Goal: Check status: Check status

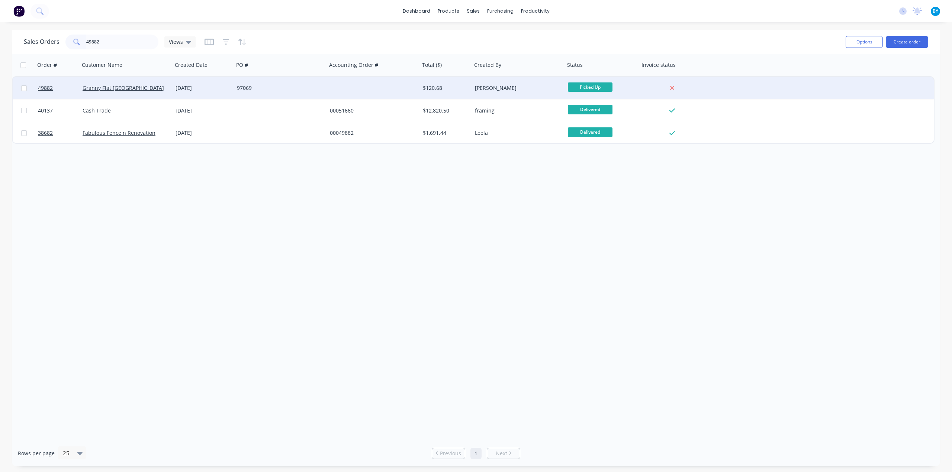
type input "49882"
click at [287, 84] on div "97069" at bounding box center [278, 87] width 83 height 7
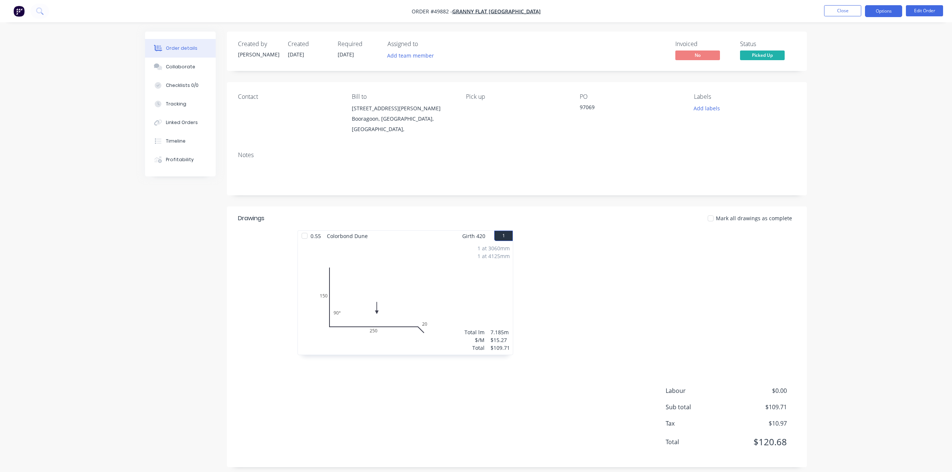
click at [882, 11] on button "Options" at bounding box center [883, 11] width 37 height 12
click at [846, 44] on div "Invoice" at bounding box center [861, 45] width 68 height 11
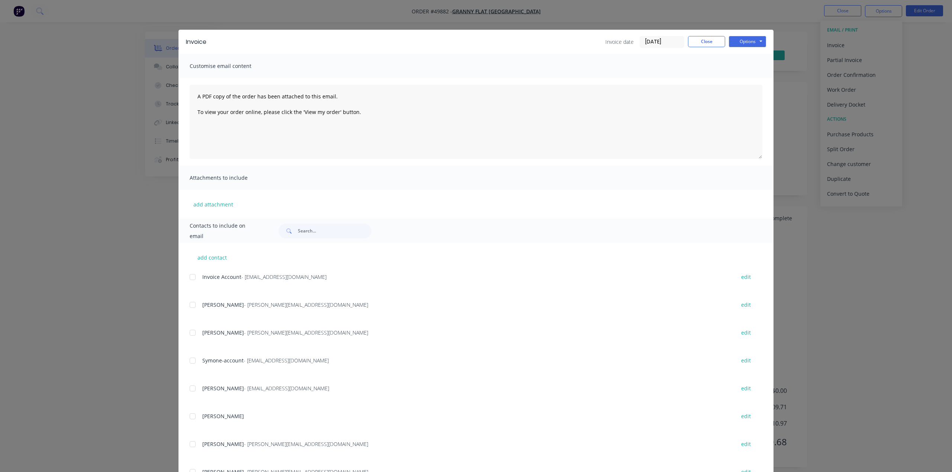
click at [189, 280] on div at bounding box center [192, 277] width 15 height 15
click at [337, 136] on textarea "A PDF copy of the order has been attached to this email. To view your order onl…" at bounding box center [476, 122] width 572 height 74
click at [398, 129] on textarea "A PDF copy of the order has been attached to this email. To view your order onl…" at bounding box center [476, 122] width 572 height 74
click at [395, 141] on textarea "A PDF copy of the order has been attached to this email. To view your order onl…" at bounding box center [476, 122] width 572 height 74
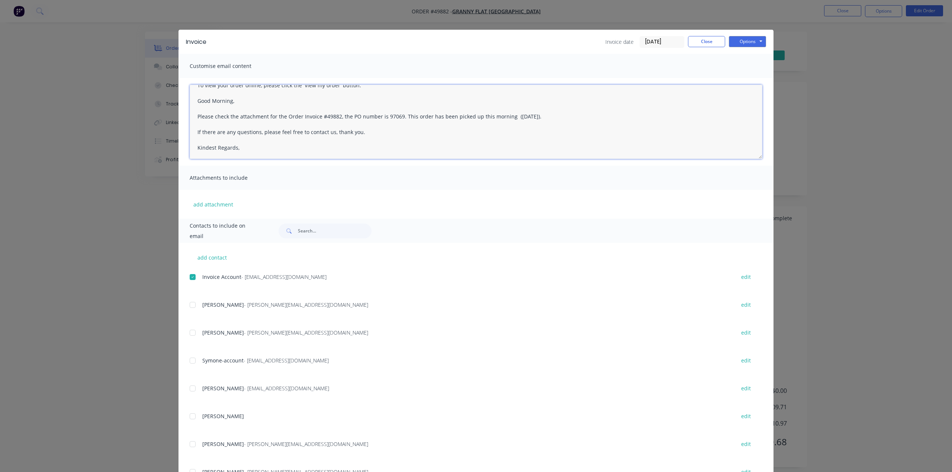
scroll to position [34, 0]
type textarea "A PDF copy of the order has been attached to this email. To view your order onl…"
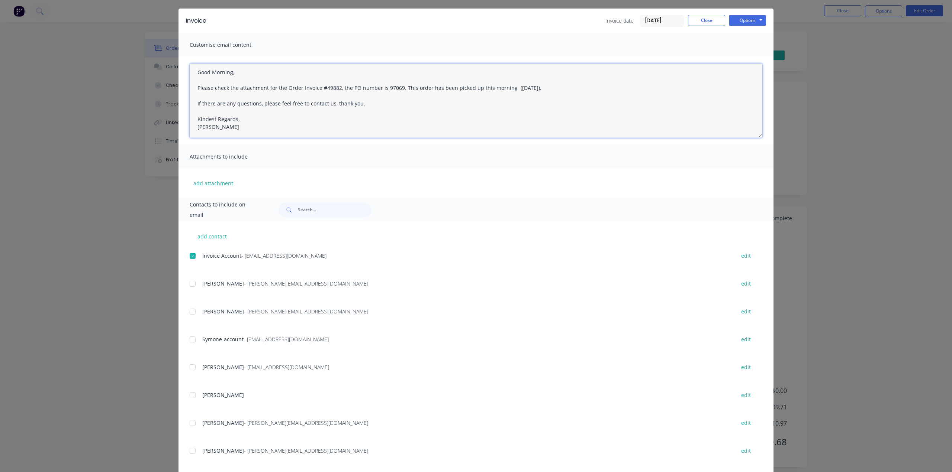
scroll to position [0, 0]
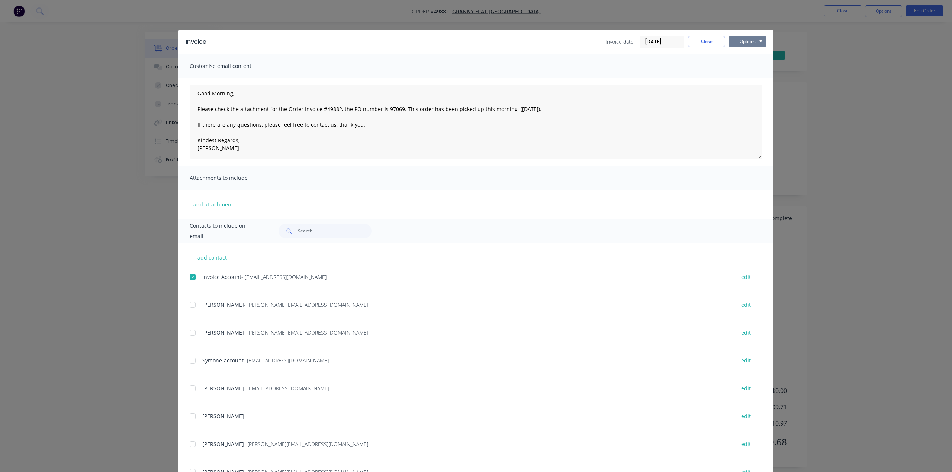
click at [752, 42] on button "Options" at bounding box center [747, 41] width 37 height 11
click at [752, 80] on button "Email" at bounding box center [753, 79] width 48 height 12
click at [868, 194] on div "Invoice Invoice date [DATE] Close Options Preview Print Email Customise email c…" at bounding box center [476, 236] width 952 height 472
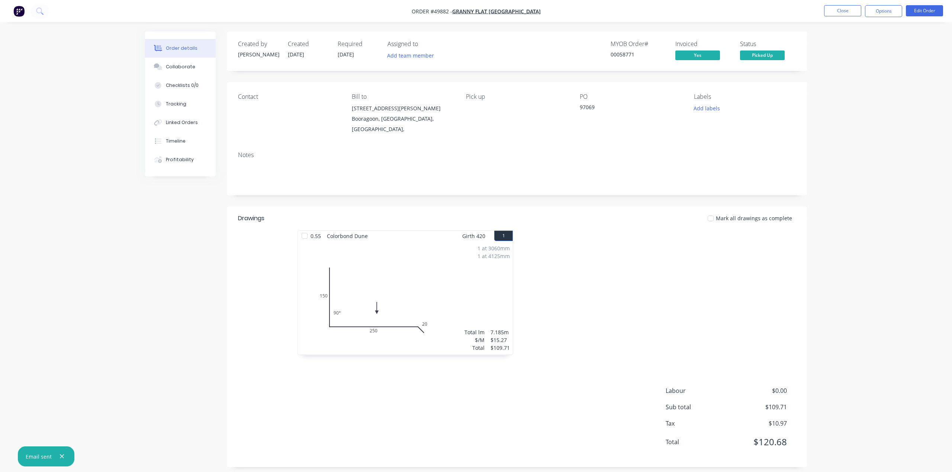
click at [813, 194] on div "Order details Collaborate Checklists 0/0 Tracking Linked Orders Timeline Profit…" at bounding box center [476, 255] width 677 height 447
click at [17, 11] on img "button" at bounding box center [18, 11] width 11 height 11
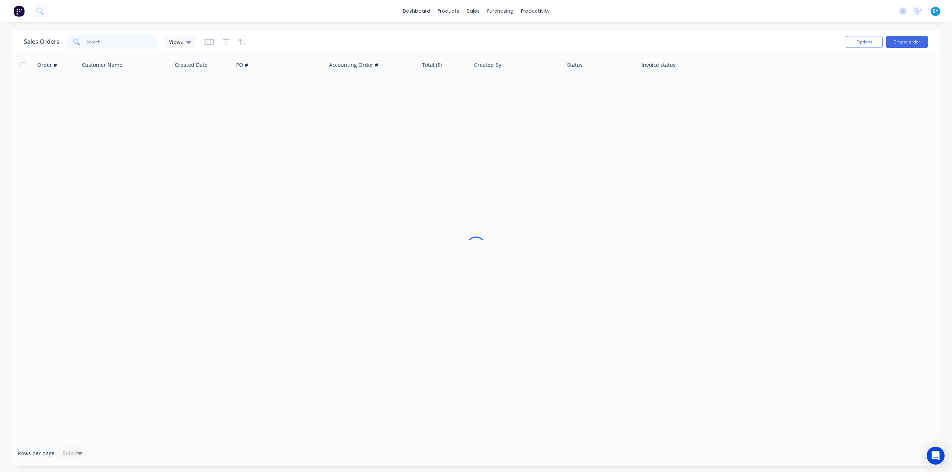
click at [103, 37] on input "text" at bounding box center [122, 42] width 72 height 15
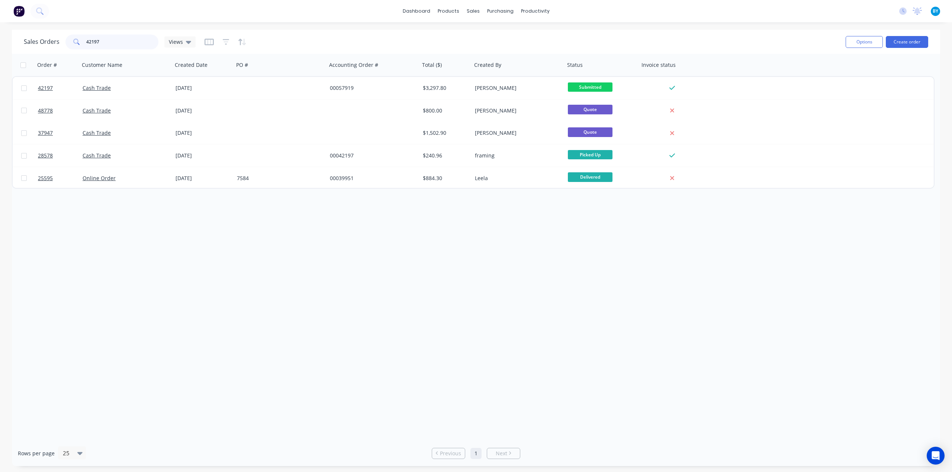
type input "42197"
click at [109, 42] on input "42197" at bounding box center [122, 42] width 72 height 15
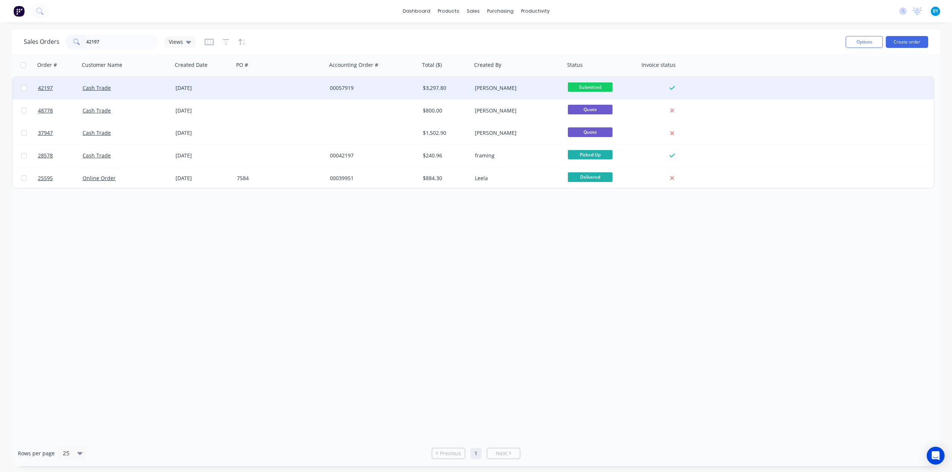
click at [136, 84] on div "Cash Trade" at bounding box center [126, 88] width 93 height 22
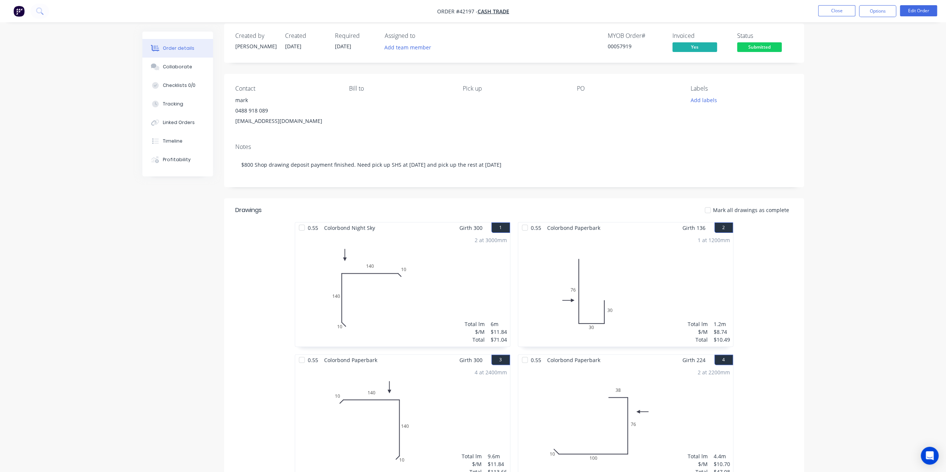
scroll to position [12, 0]
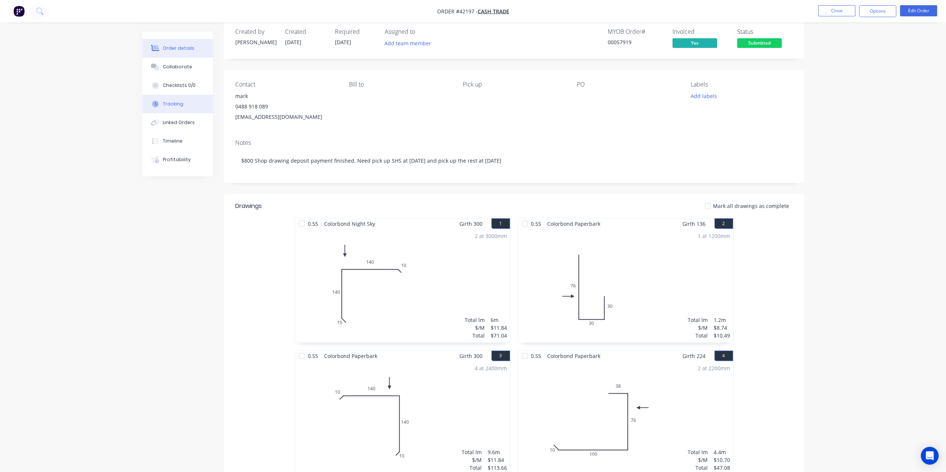
click at [182, 104] on button "Tracking" at bounding box center [177, 104] width 71 height 19
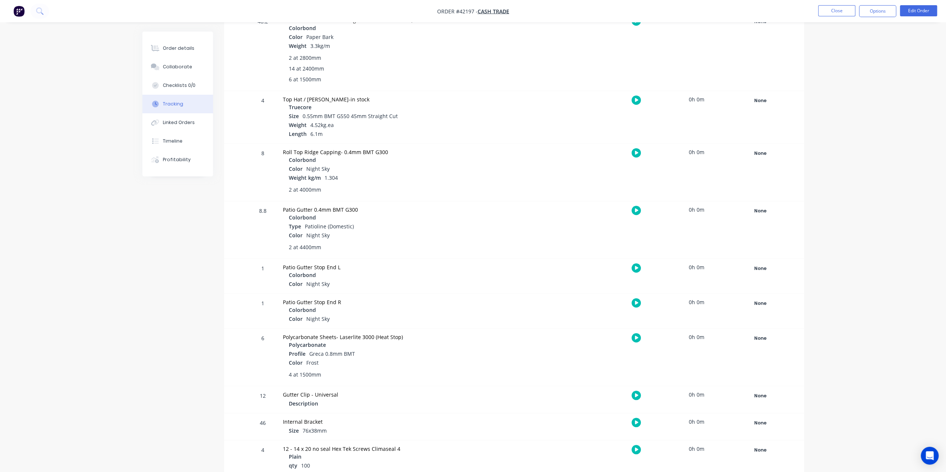
scroll to position [410, 0]
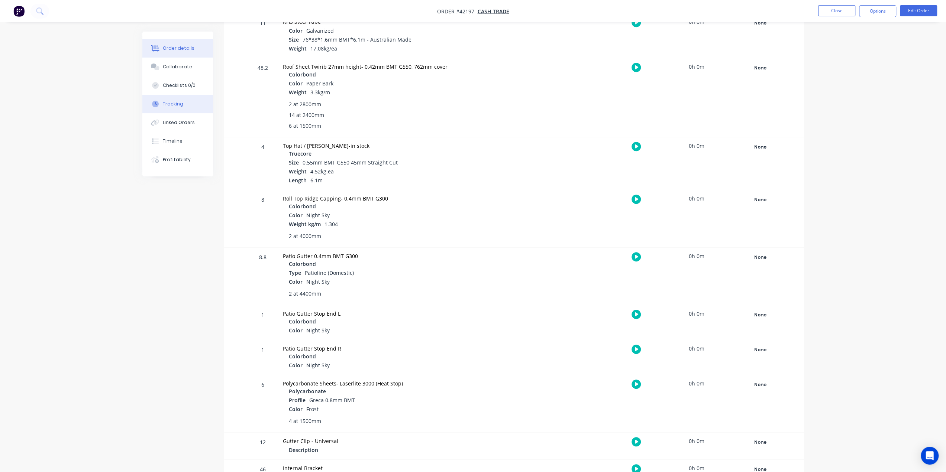
click at [190, 42] on button "Order details" at bounding box center [177, 48] width 71 height 19
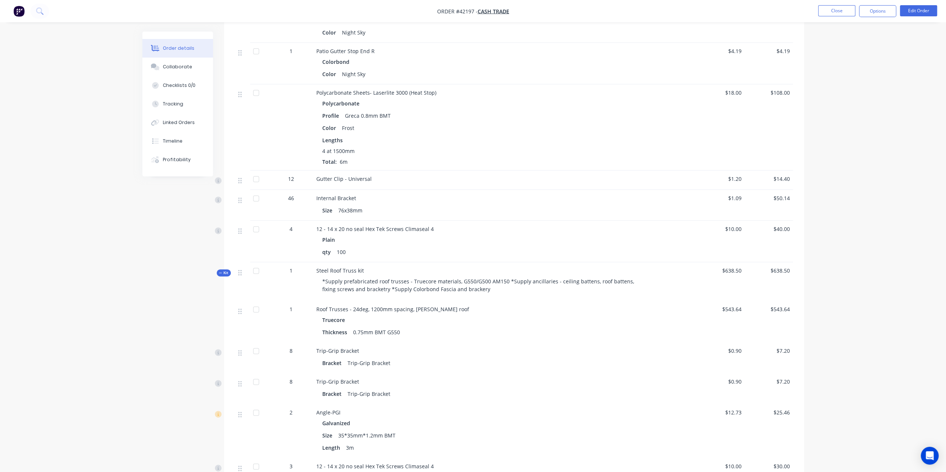
scroll to position [942, 0]
drag, startPoint x: 655, startPoint y: 225, endPoint x: 757, endPoint y: 234, distance: 101.9
click at [655, 225] on div at bounding box center [672, 238] width 48 height 42
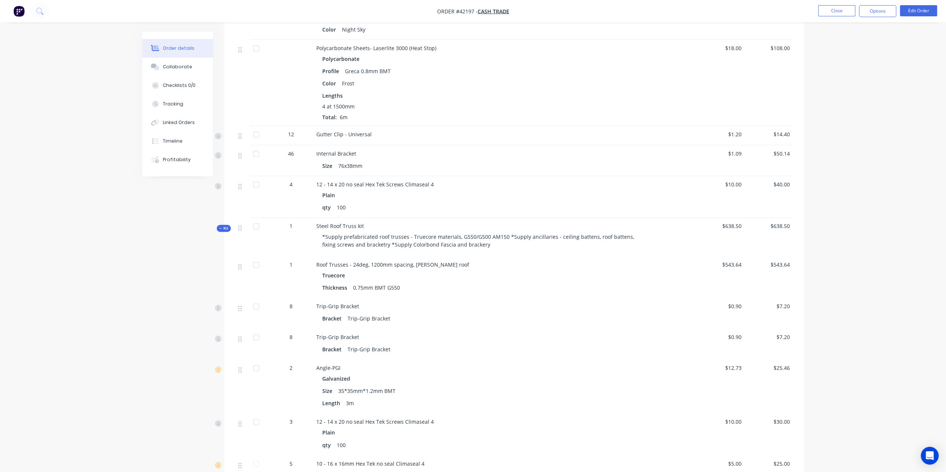
scroll to position [907, 0]
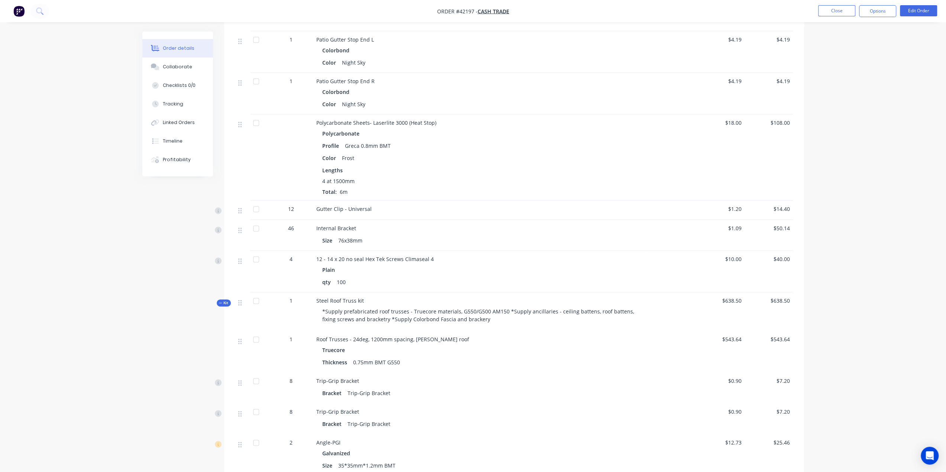
click at [593, 348] on div "Truecore" at bounding box center [480, 350] width 317 height 11
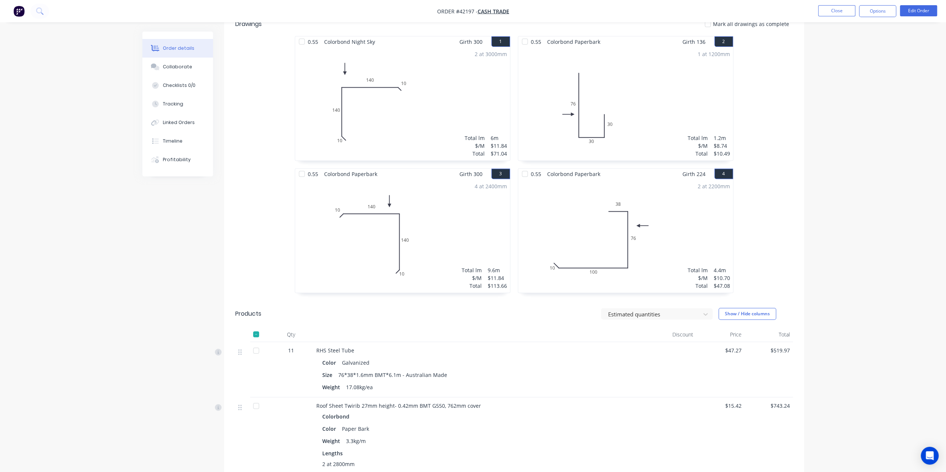
scroll to position [124, 0]
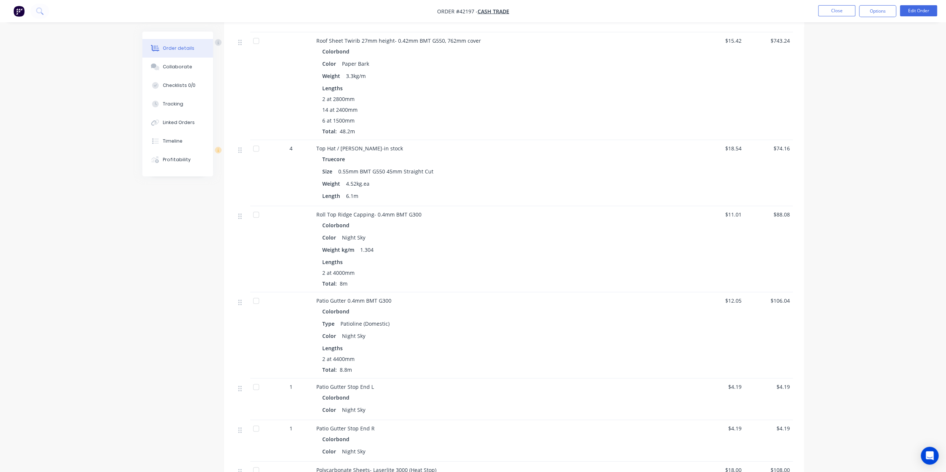
scroll to position [570, 0]
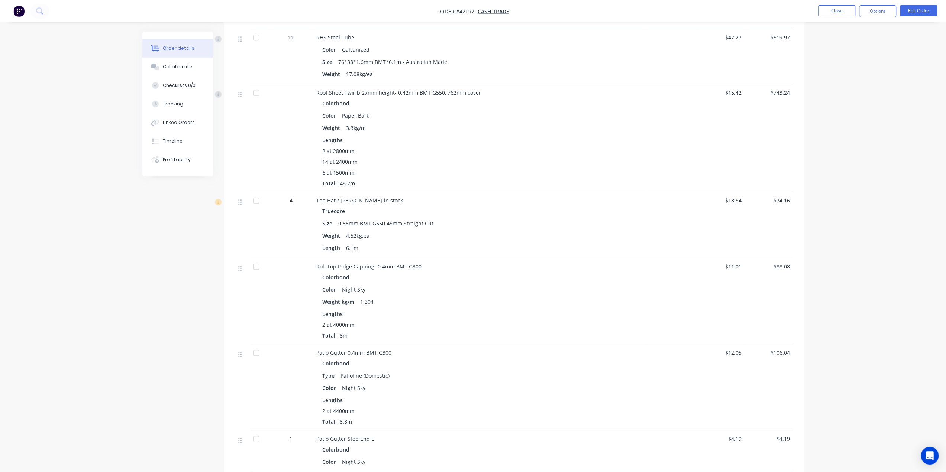
click at [199, 298] on div "Created by Sue Created 03/09/25 Required 12/03/25 Assigned to Add team member M…" at bounding box center [473, 441] width 662 height 1835
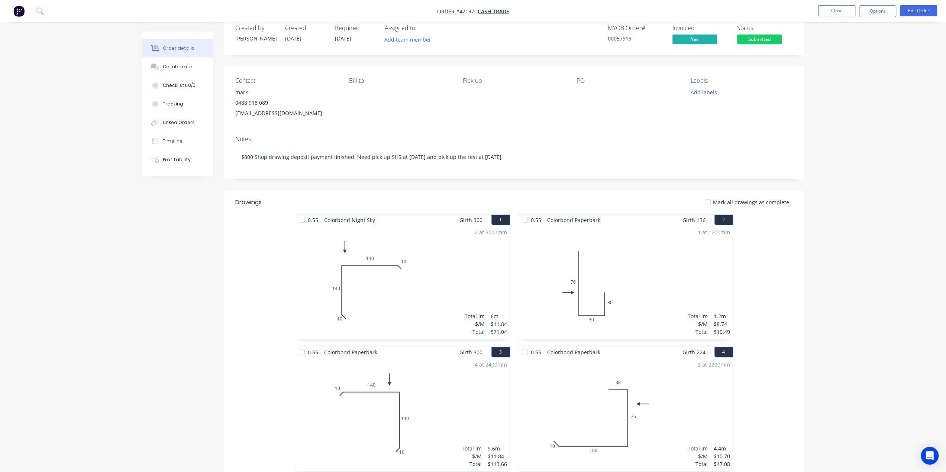
scroll to position [0, 0]
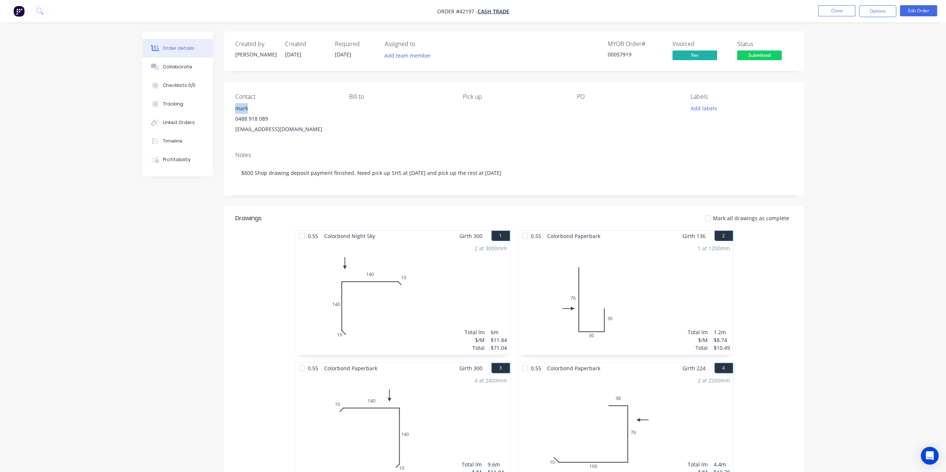
drag, startPoint x: 233, startPoint y: 111, endPoint x: 260, endPoint y: 110, distance: 27.5
click at [260, 110] on div "Contact mark 0488 918 089 tmblacky497@gmail.com Bill to Pick up PO Labels Add l…" at bounding box center [514, 114] width 580 height 64
copy div "mark"
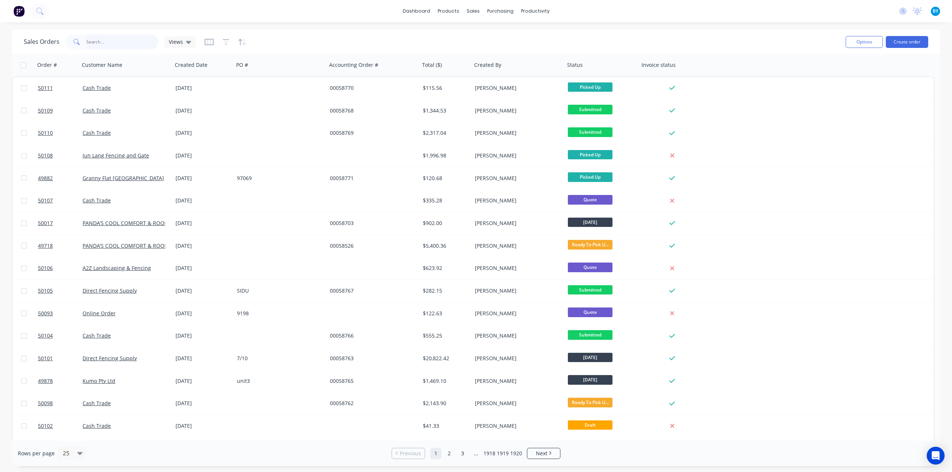
click at [111, 41] on input "text" at bounding box center [122, 42] width 72 height 15
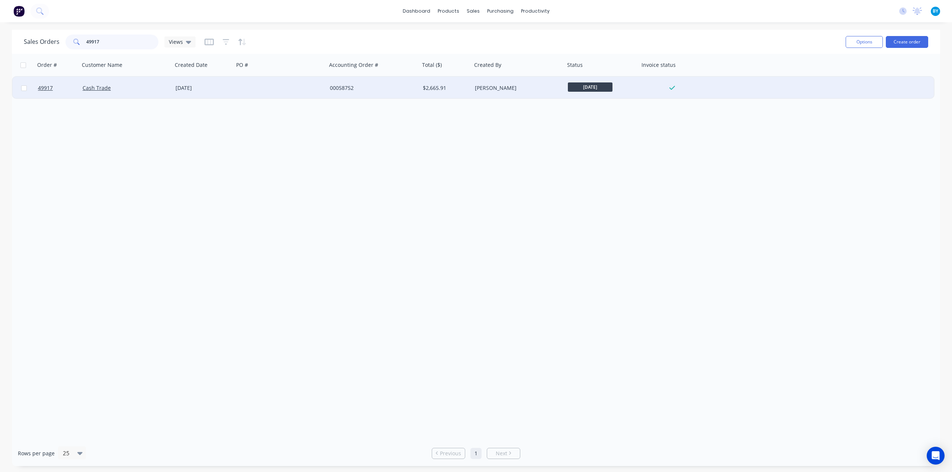
type input "49917"
click at [285, 83] on div at bounding box center [280, 88] width 93 height 22
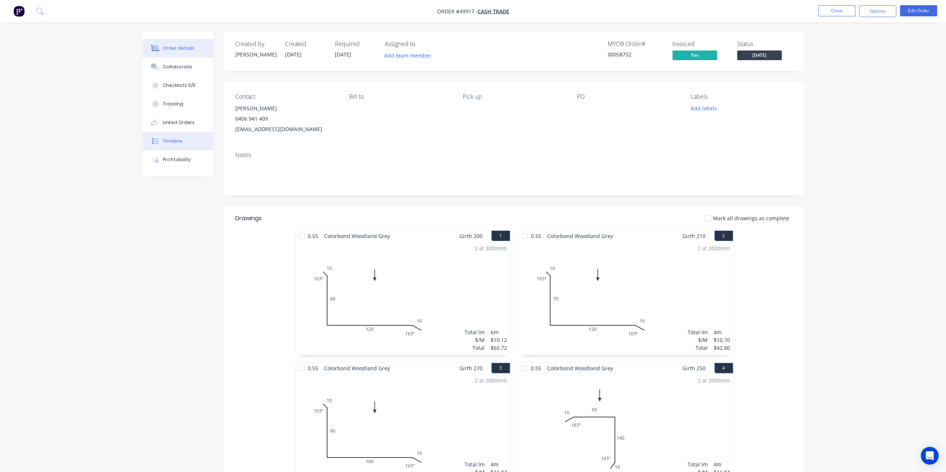
click at [178, 145] on button "Timeline" at bounding box center [177, 141] width 71 height 19
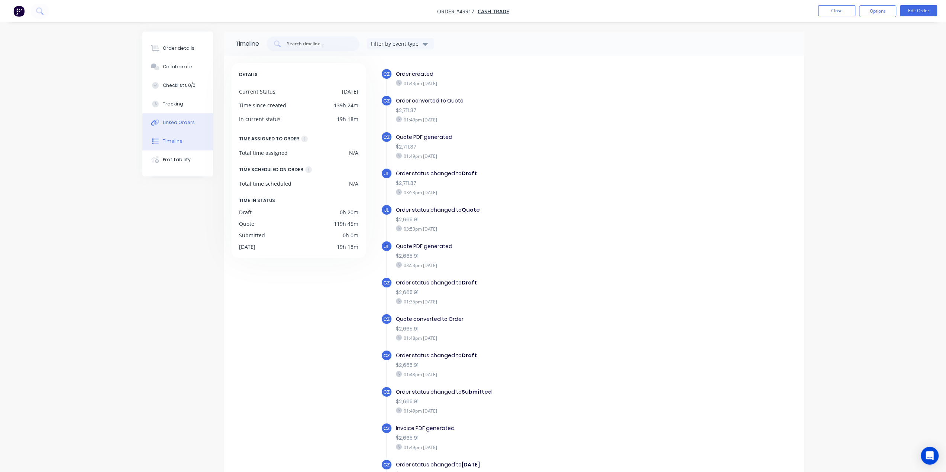
click at [170, 120] on div "Linked Orders" at bounding box center [179, 122] width 32 height 7
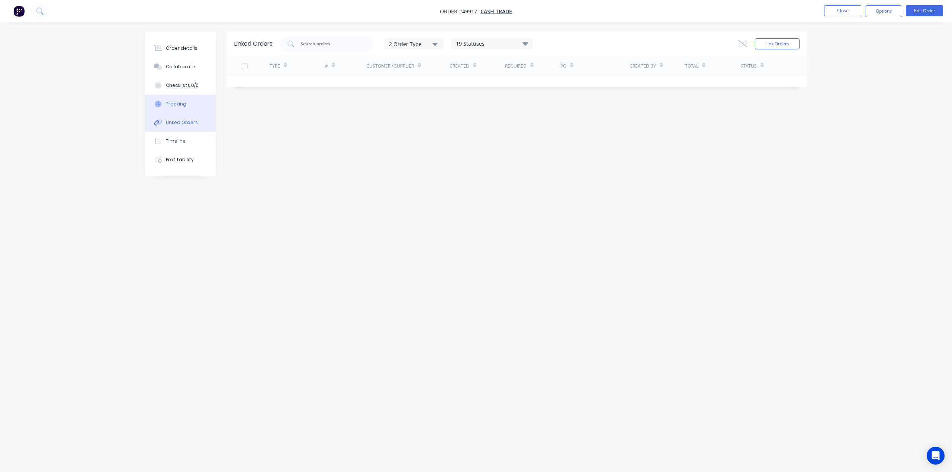
click at [177, 107] on button "Tracking" at bounding box center [180, 104] width 71 height 19
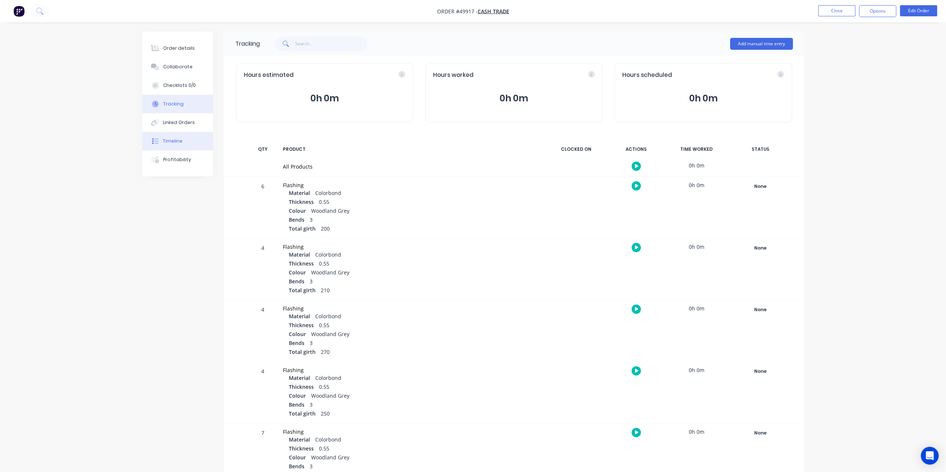
click at [180, 144] on div "Timeline" at bounding box center [173, 141] width 20 height 7
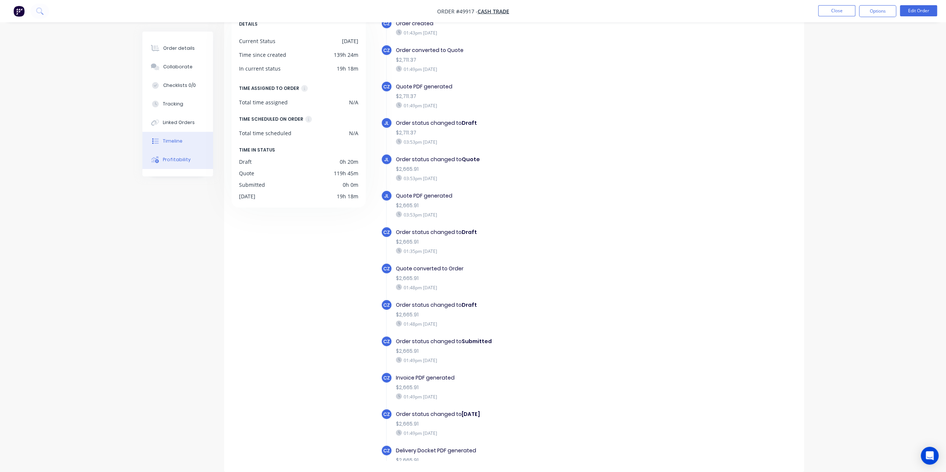
scroll to position [51, 0]
click at [166, 160] on div "Profitability" at bounding box center [177, 160] width 28 height 7
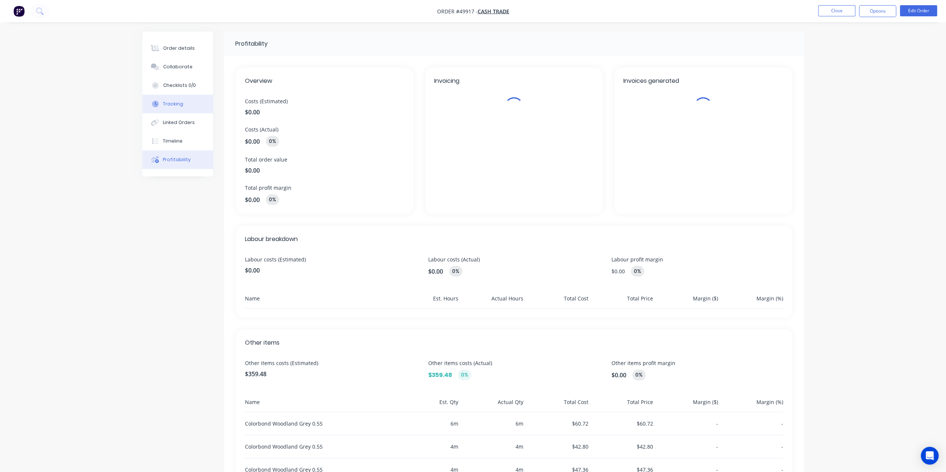
click at [165, 104] on div "Tracking" at bounding box center [173, 104] width 20 height 7
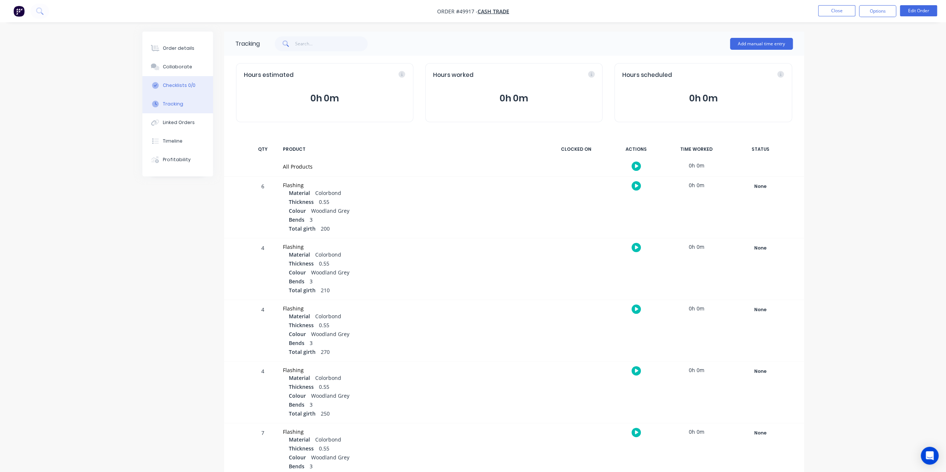
click at [178, 88] on div "Checklists 0/0" at bounding box center [179, 85] width 33 height 7
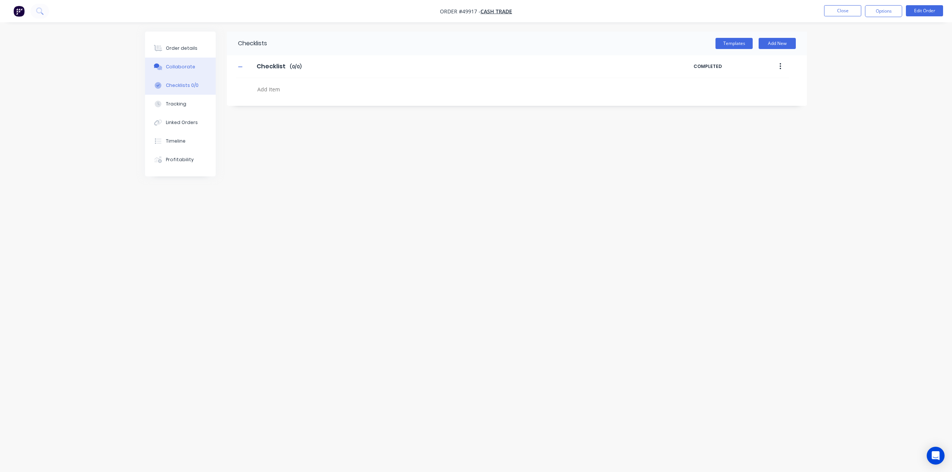
click at [176, 69] on div "Collaborate" at bounding box center [180, 67] width 29 height 7
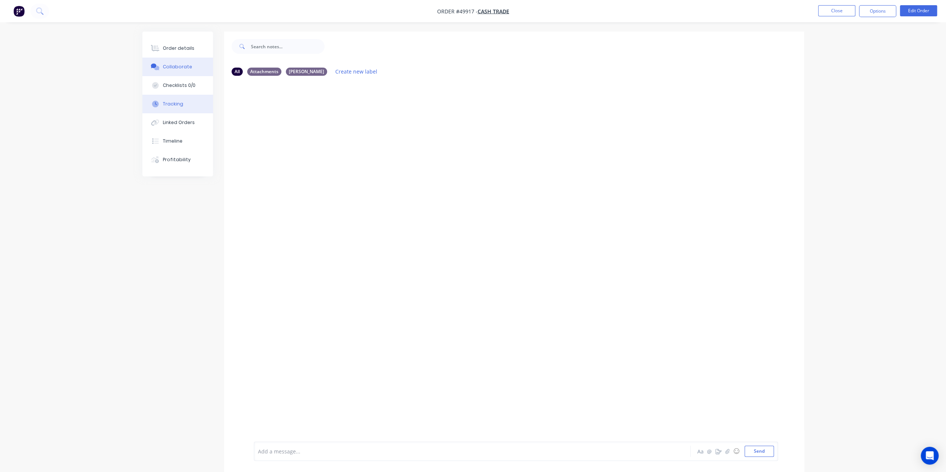
click at [183, 110] on button "Tracking" at bounding box center [177, 104] width 71 height 19
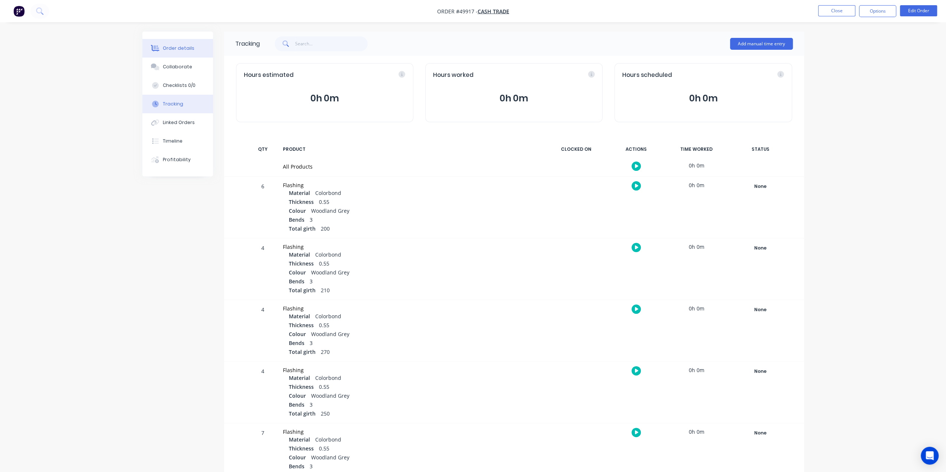
click at [185, 49] on div "Order details" at bounding box center [179, 48] width 32 height 7
